Goal: Book appointment/travel/reservation

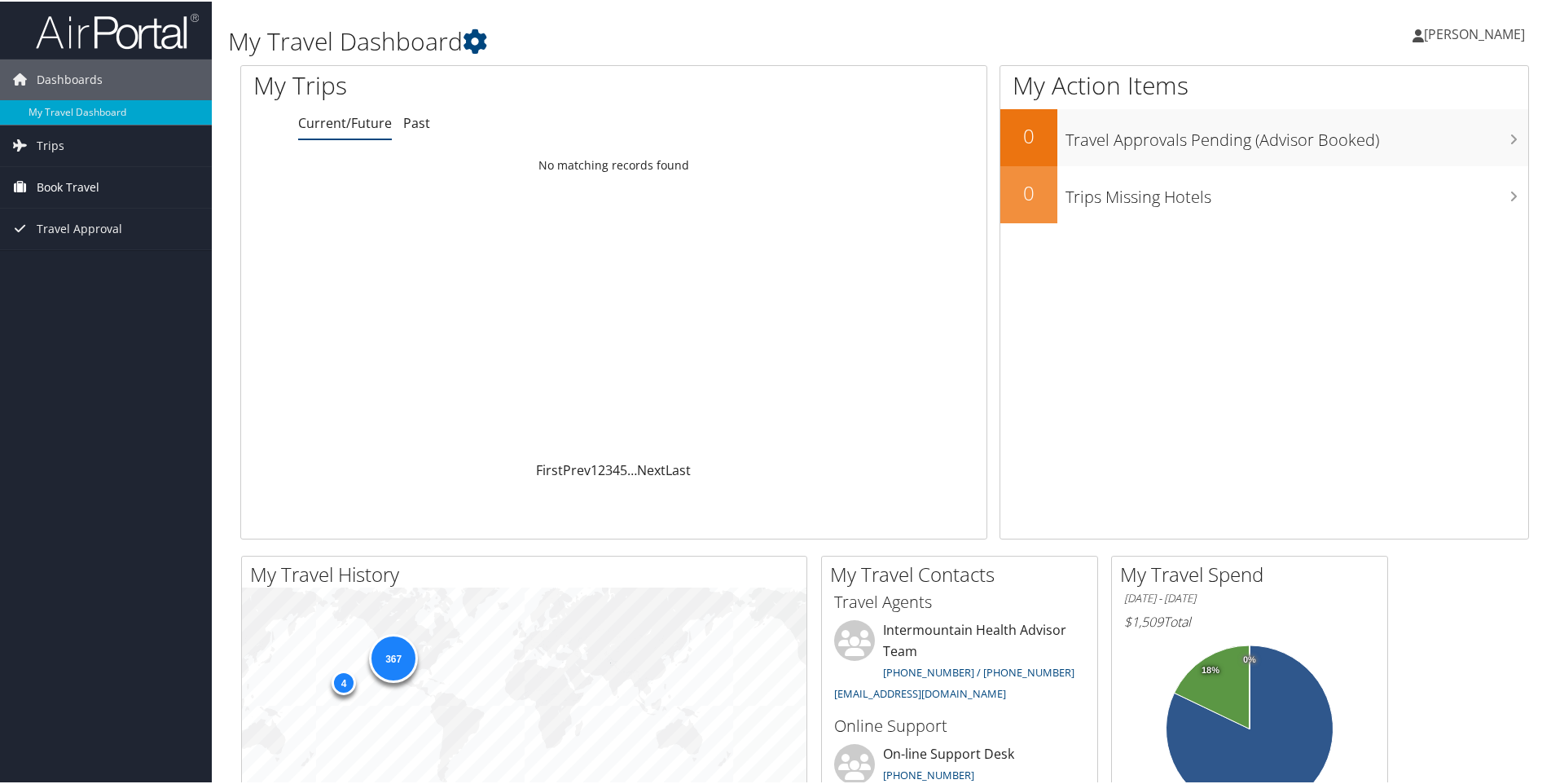
click at [80, 187] on span "Book Travel" at bounding box center [68, 186] width 62 height 41
click at [107, 269] on link "Book/Manage Online Trips" at bounding box center [105, 267] width 211 height 25
